Goal: Register for event/course

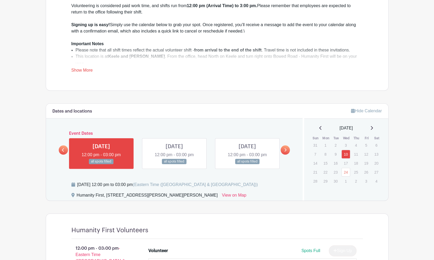
scroll to position [238, 0]
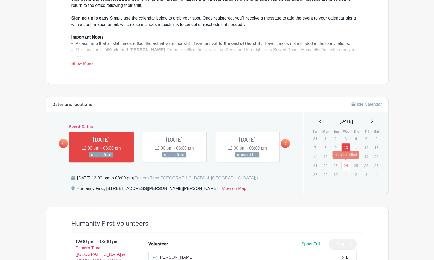
click at [344, 166] on link "24" at bounding box center [345, 165] width 9 height 9
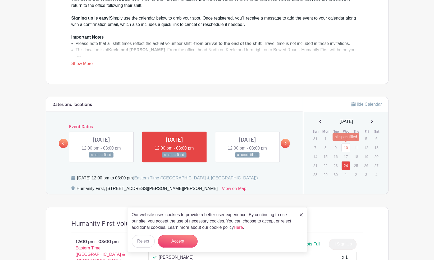
click at [346, 145] on link "10" at bounding box center [345, 147] width 9 height 9
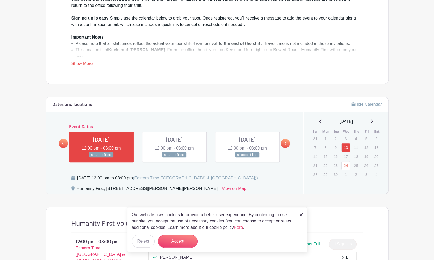
click at [373, 120] on icon at bounding box center [371, 121] width 3 height 4
click at [348, 147] on link "8" at bounding box center [345, 147] width 9 height 9
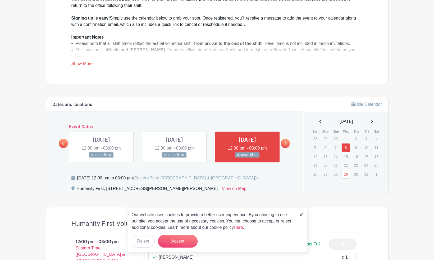
click at [285, 141] on icon at bounding box center [285, 143] width 2 height 4
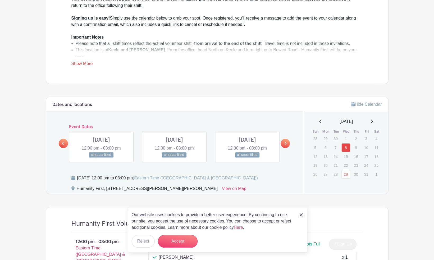
click at [285, 142] on icon at bounding box center [285, 143] width 2 height 3
click at [60, 143] on link at bounding box center [63, 143] width 9 height 9
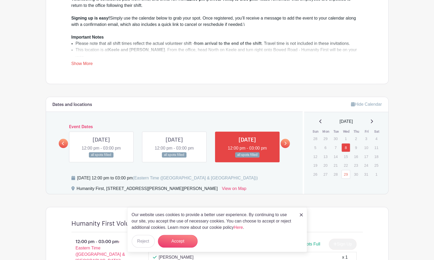
click at [60, 143] on link at bounding box center [63, 143] width 9 height 9
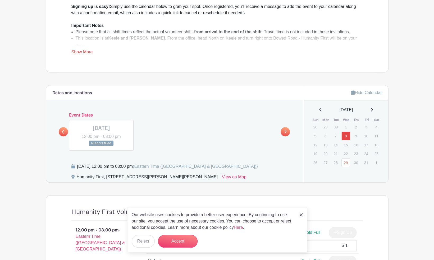
scroll to position [264, 0]
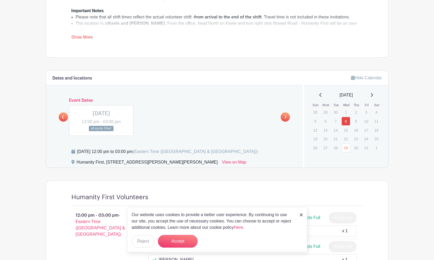
click at [373, 97] on link at bounding box center [371, 95] width 3 height 6
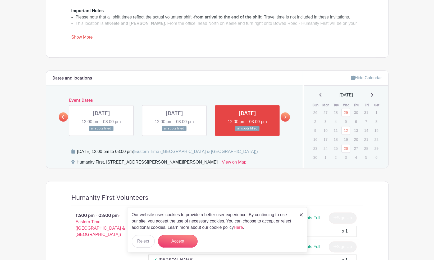
click at [373, 97] on link at bounding box center [371, 95] width 3 height 6
click at [319, 97] on link at bounding box center [320, 95] width 3 height 6
click at [319, 96] on link at bounding box center [320, 95] width 3 height 6
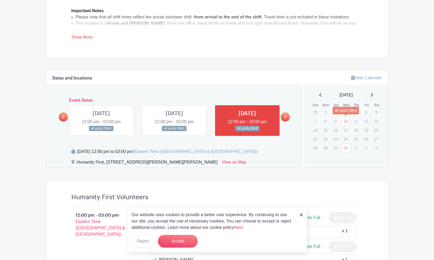
click at [347, 121] on link "10" at bounding box center [345, 121] width 9 height 9
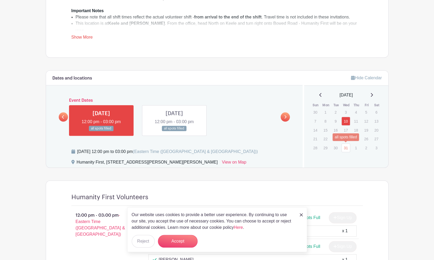
click at [342, 144] on link "31" at bounding box center [345, 147] width 9 height 9
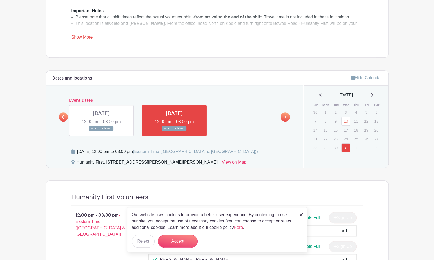
click at [319, 97] on link at bounding box center [320, 95] width 3 height 6
click at [322, 98] on div "November 2025 Sun Mon Tue Wed Thu Fri Sat 26 27 28 29 30 31 1 2 3 4 5 6 7 8 9 1…" at bounding box center [345, 127] width 71 height 70
click at [319, 95] on div "November 2025" at bounding box center [345, 95] width 71 height 6
click at [344, 112] on link "29" at bounding box center [345, 112] width 9 height 9
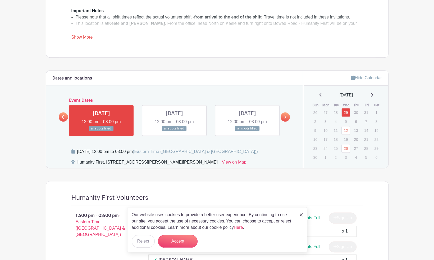
click at [315, 94] on div "November 2025" at bounding box center [345, 95] width 71 height 6
click at [319, 94] on icon at bounding box center [320, 95] width 3 height 4
click at [347, 118] on link "8" at bounding box center [345, 121] width 9 height 9
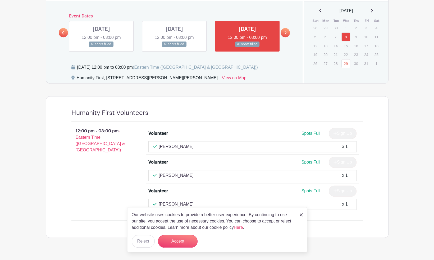
scroll to position [357, 0]
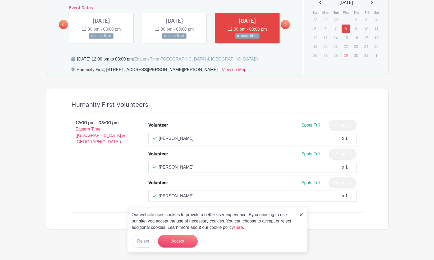
click at [301, 214] on img at bounding box center [300, 214] width 3 height 3
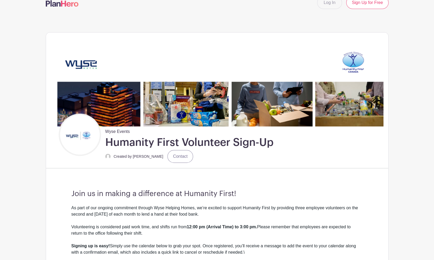
scroll to position [0, 0]
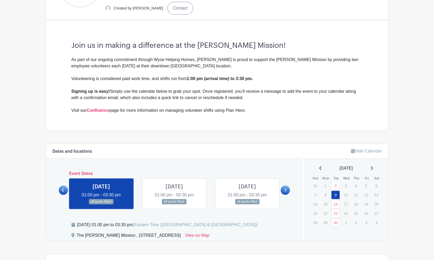
scroll to position [159, 0]
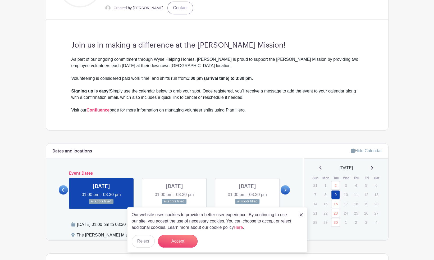
click at [284, 189] on icon at bounding box center [285, 190] width 2 height 4
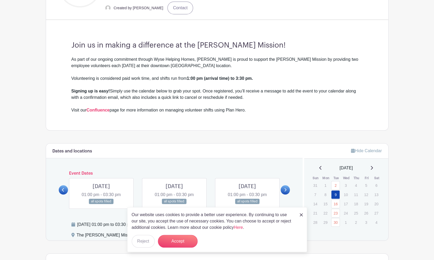
click at [284, 189] on icon at bounding box center [285, 190] width 2 height 4
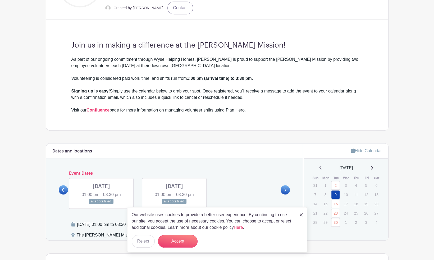
click at [59, 189] on link at bounding box center [63, 189] width 9 height 9
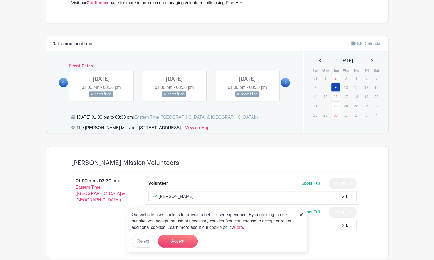
scroll to position [243, 0]
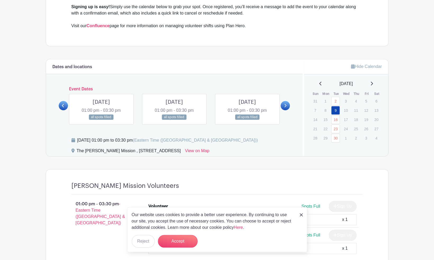
click at [65, 104] on link at bounding box center [63, 105] width 9 height 9
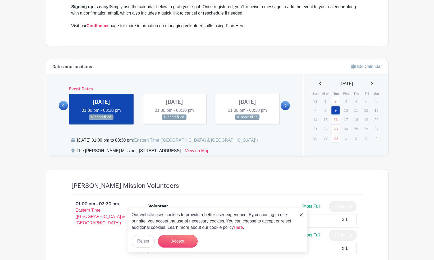
click at [65, 104] on link at bounding box center [63, 105] width 9 height 9
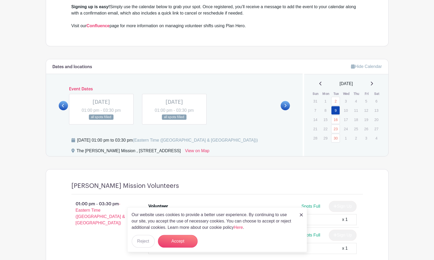
click at [283, 107] on link at bounding box center [284, 105] width 9 height 9
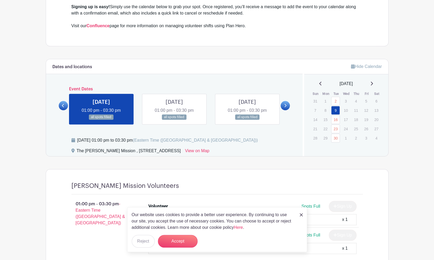
click at [101, 120] on link at bounding box center [101, 120] width 0 height 0
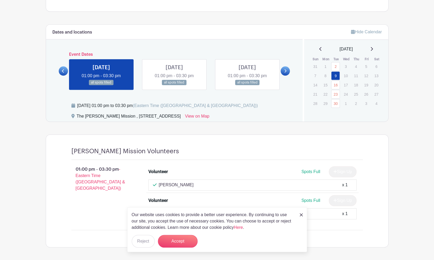
scroll to position [269, 0]
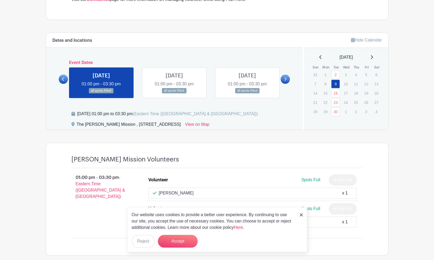
click at [174, 94] on link at bounding box center [174, 94] width 0 height 0
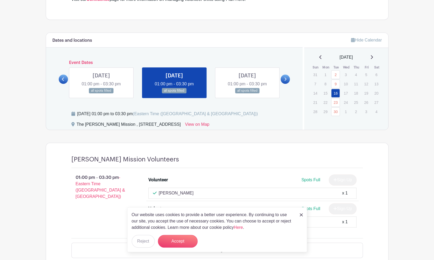
click at [174, 94] on link at bounding box center [174, 94] width 0 height 0
click at [247, 94] on link at bounding box center [247, 94] width 0 height 0
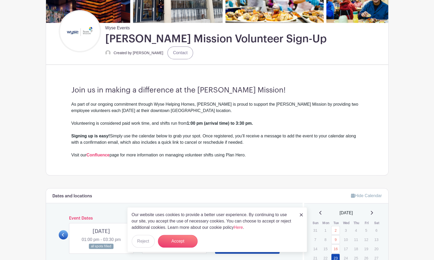
scroll to position [5, 0]
